Goal: Information Seeking & Learning: Find specific fact

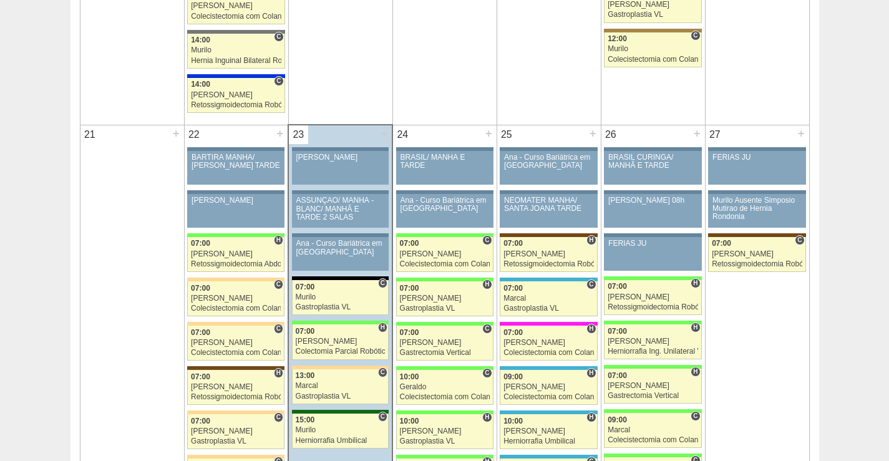
scroll to position [1872, 0]
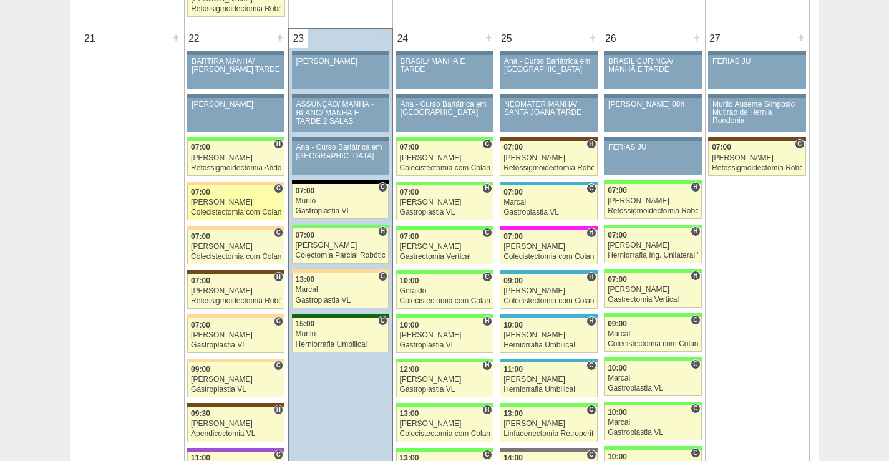
click at [231, 196] on div "07:00" at bounding box center [236, 192] width 90 height 8
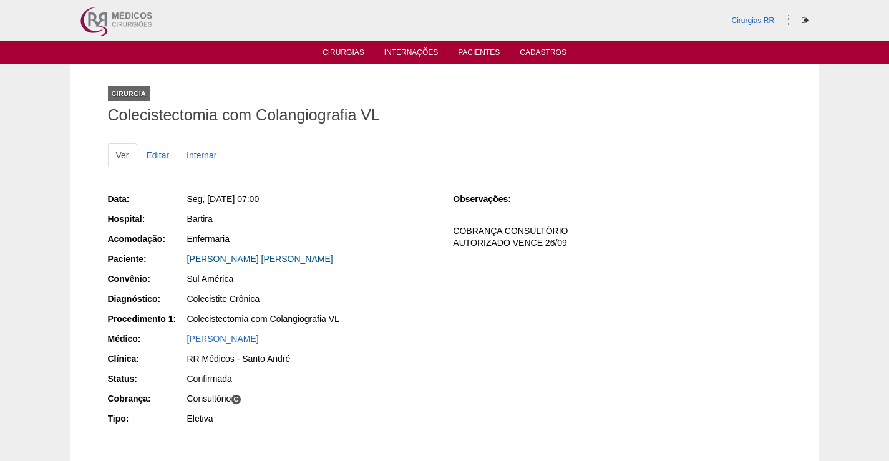
click at [264, 263] on link "[PERSON_NAME]" at bounding box center [260, 259] width 146 height 10
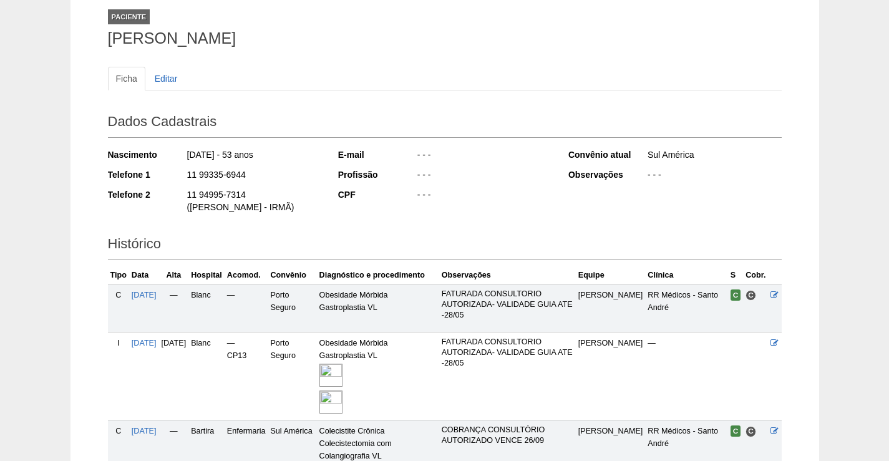
scroll to position [187, 0]
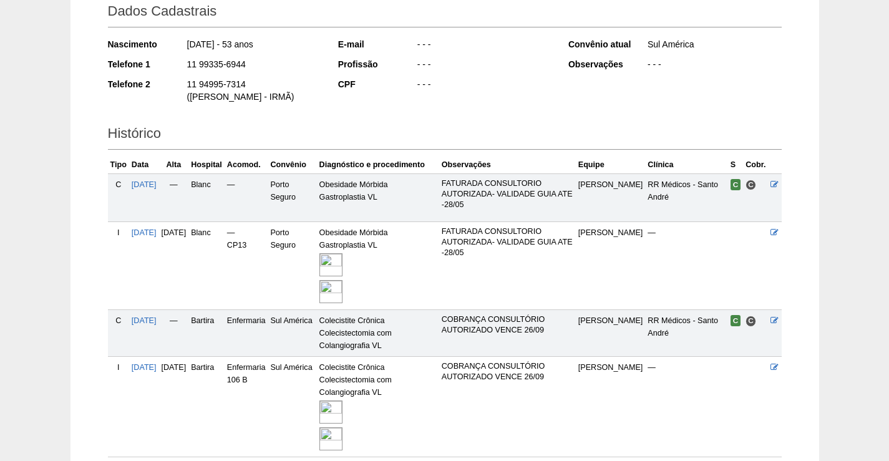
click at [343, 401] on img at bounding box center [330, 412] width 23 height 23
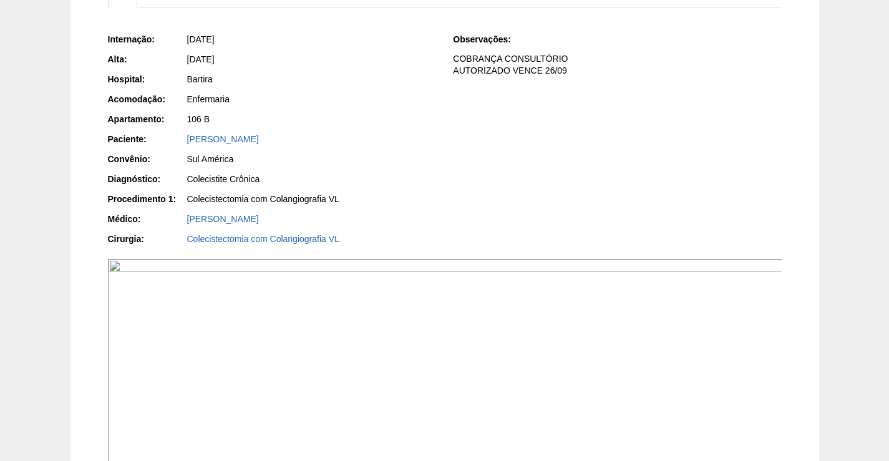
scroll to position [250, 0]
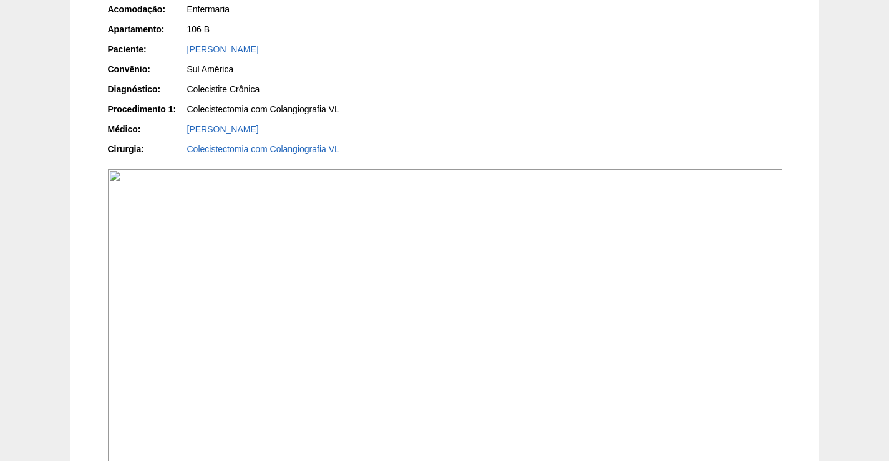
click at [520, 355] on img at bounding box center [445, 422] width 675 height 507
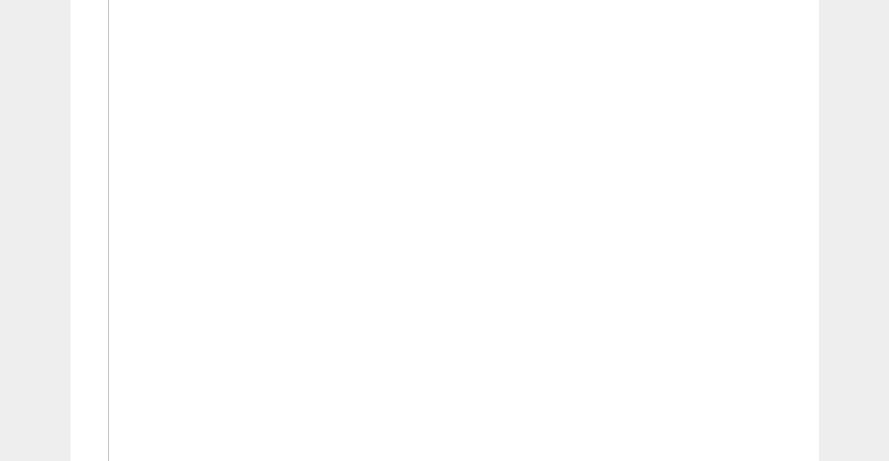
scroll to position [1497, 0]
click at [511, 294] on img at bounding box center [445, 35] width 675 height 1199
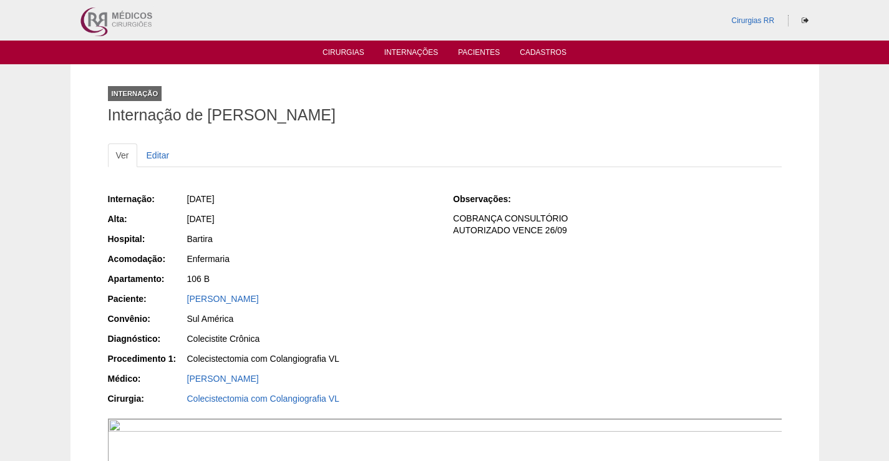
scroll to position [1497, 0]
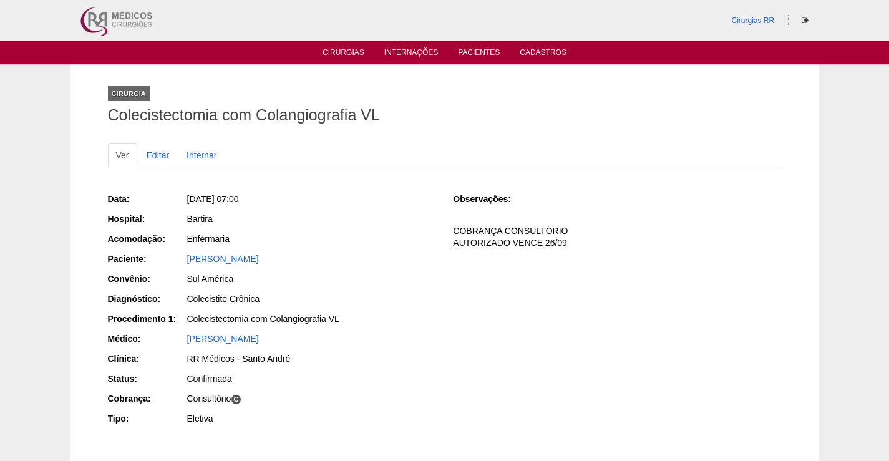
drag, startPoint x: 338, startPoint y: 253, endPoint x: 217, endPoint y: 271, distance: 122.4
click at [177, 265] on div "Paciente: GARDENIA ALVES FERREIRA DA CRUZ" at bounding box center [272, 261] width 328 height 16
copy div "Paciente: GARDENIA ALVES FERREIRA DA CRUZ"
